Goal: Information Seeking & Learning: Learn about a topic

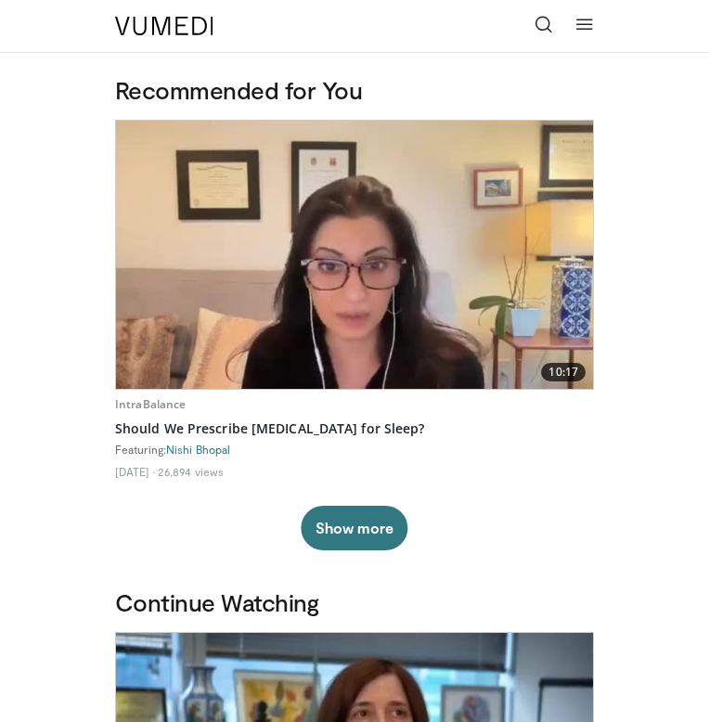
click at [547, 17] on icon at bounding box center [544, 24] width 19 height 19
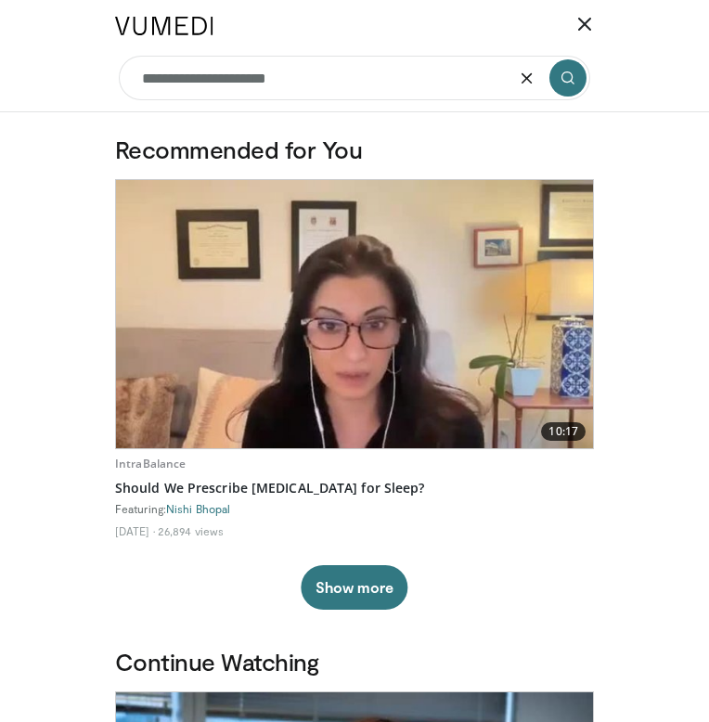
type input "**********"
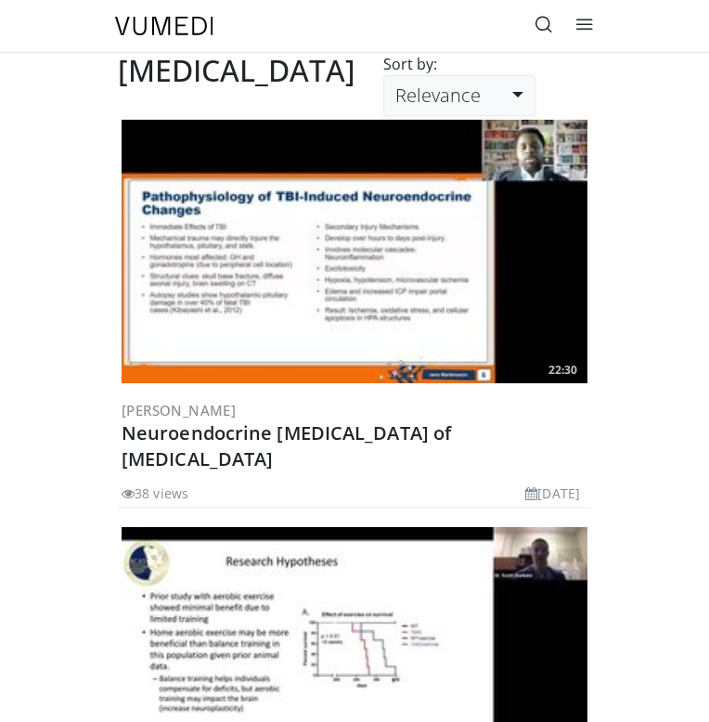
click at [536, 116] on link "Relevance" at bounding box center [459, 95] width 152 height 41
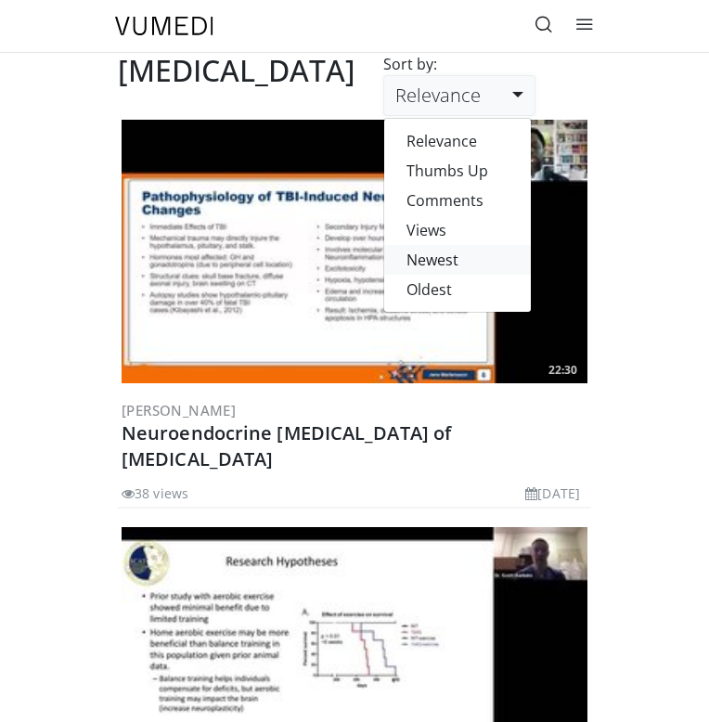
click at [518, 275] on link "Newest" at bounding box center [457, 260] width 147 height 30
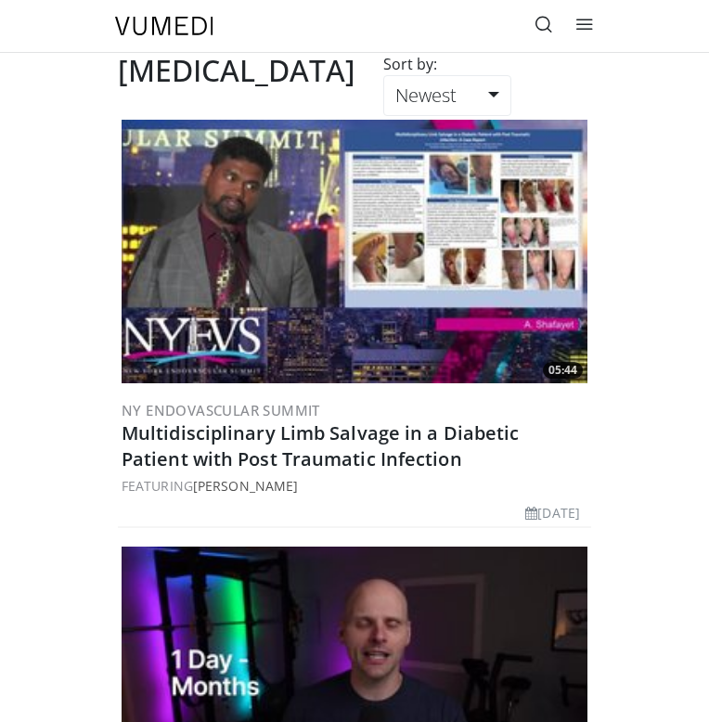
click at [537, 31] on icon at bounding box center [544, 24] width 19 height 19
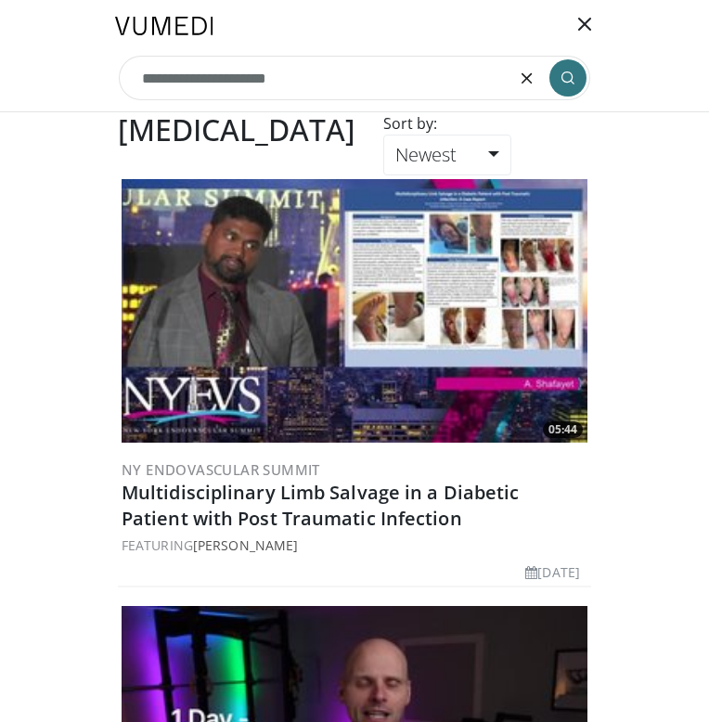
click at [378, 71] on input "**********" at bounding box center [354, 78] width 471 height 45
type input "**********"
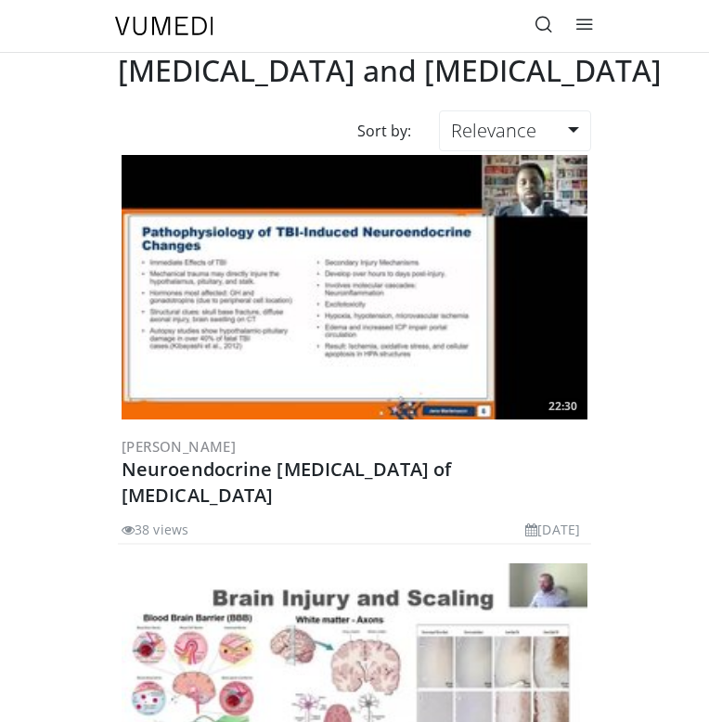
click at [312, 316] on img at bounding box center [355, 287] width 466 height 264
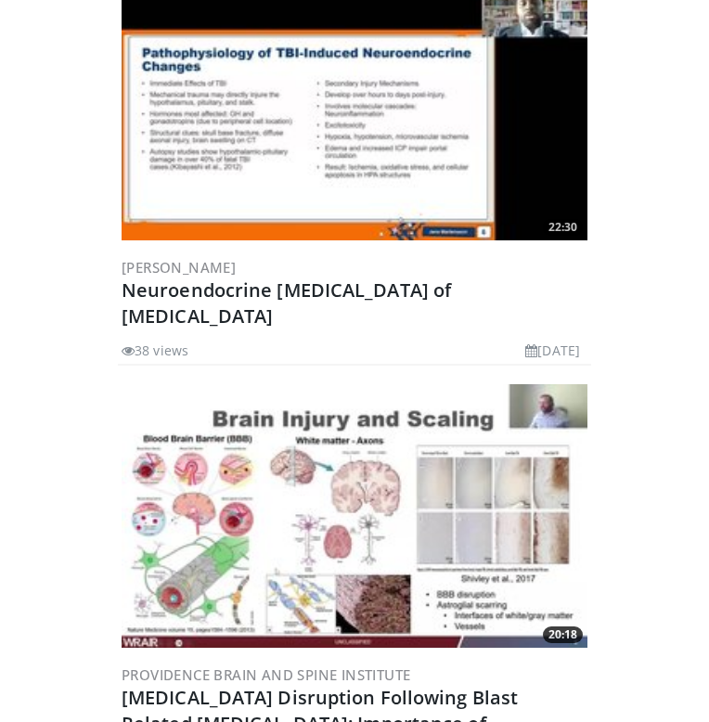
scroll to position [197, 0]
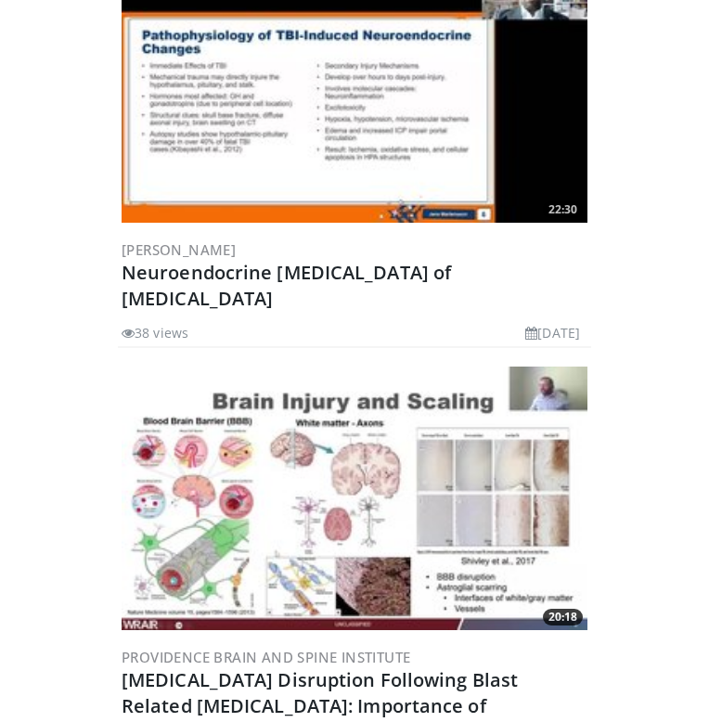
click at [370, 454] on img at bounding box center [355, 499] width 466 height 264
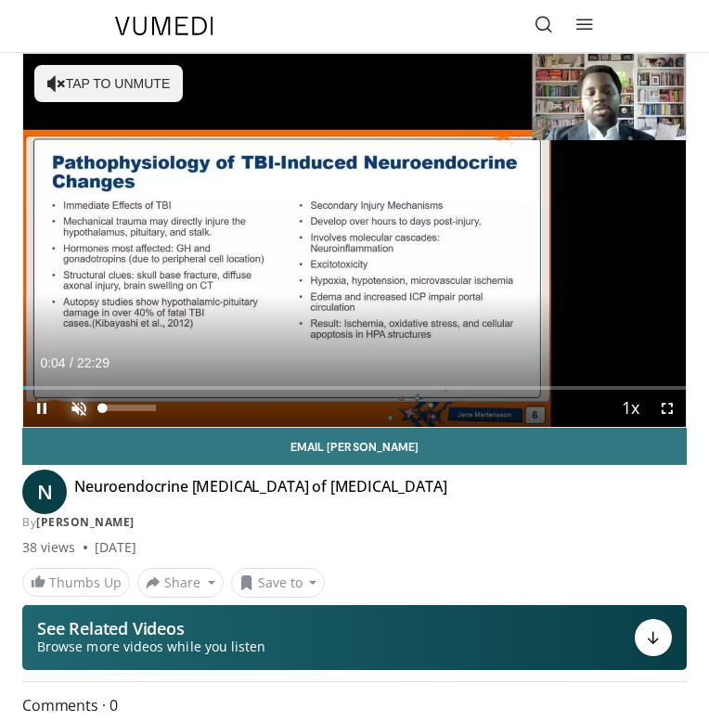
click at [78, 410] on span "Video Player" at bounding box center [78, 408] width 37 height 37
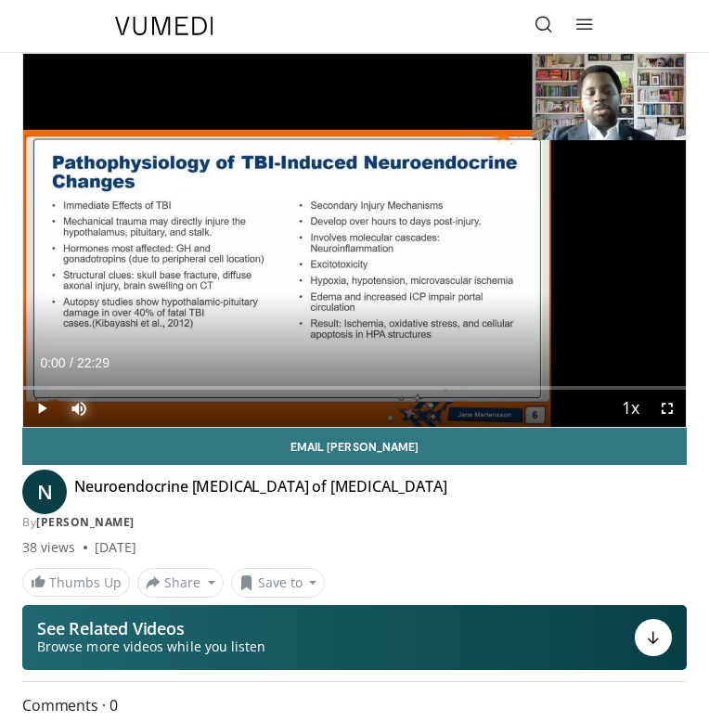
drag, startPoint x: 28, startPoint y: 385, endPoint x: 0, endPoint y: 380, distance: 28.4
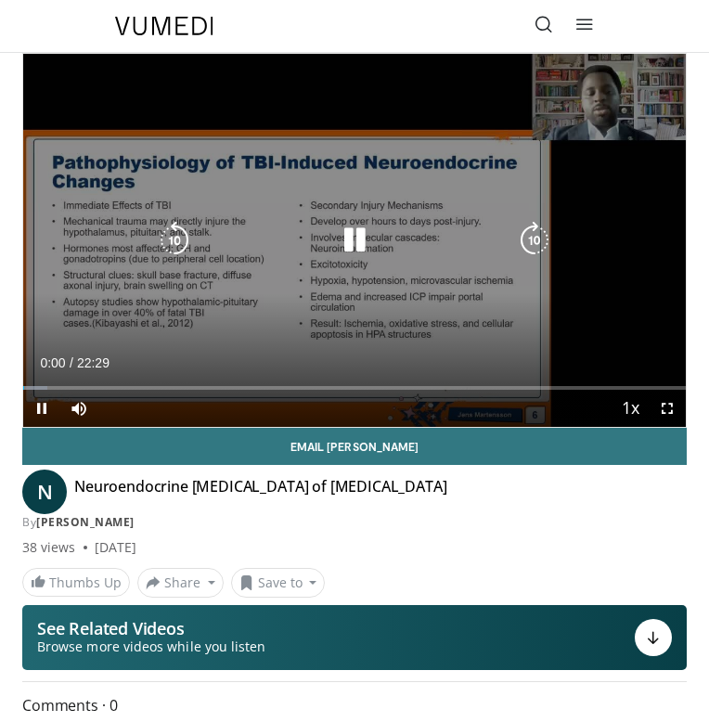
click at [318, 201] on div "10 seconds Tap to unmute" at bounding box center [354, 240] width 663 height 373
click at [328, 280] on div "10 seconds Tap to unmute" at bounding box center [354, 240] width 663 height 373
click at [347, 243] on icon "Video Player" at bounding box center [354, 240] width 37 height 37
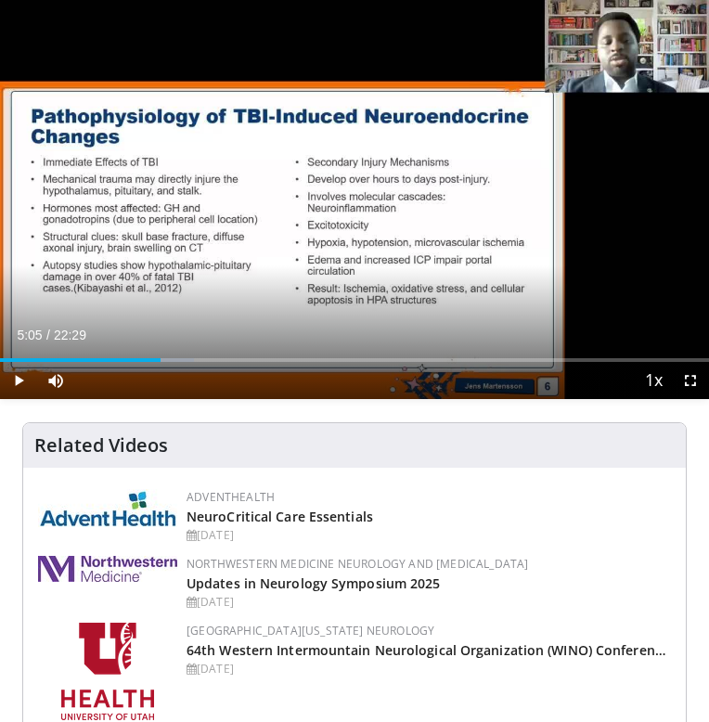
scroll to position [364, 0]
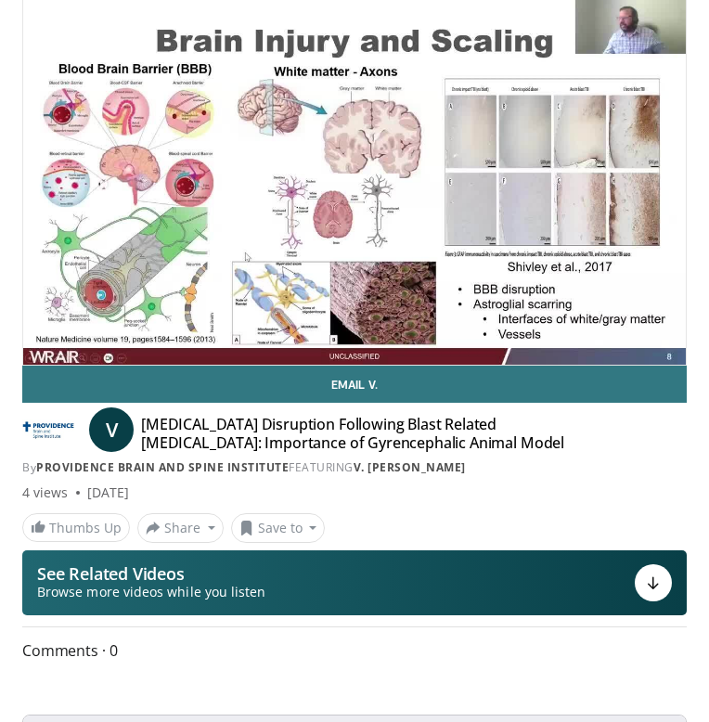
scroll to position [53, 0]
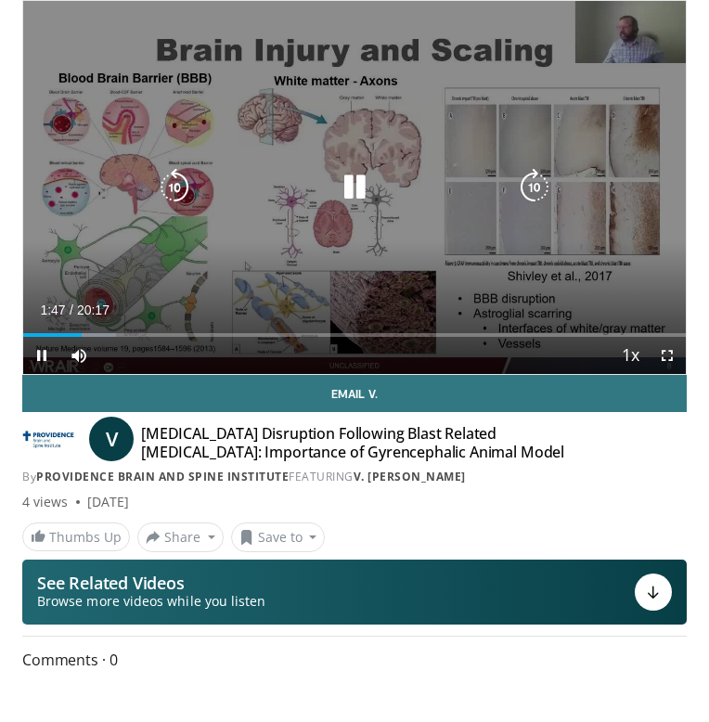
click at [358, 190] on icon "Video Player" at bounding box center [354, 187] width 37 height 37
